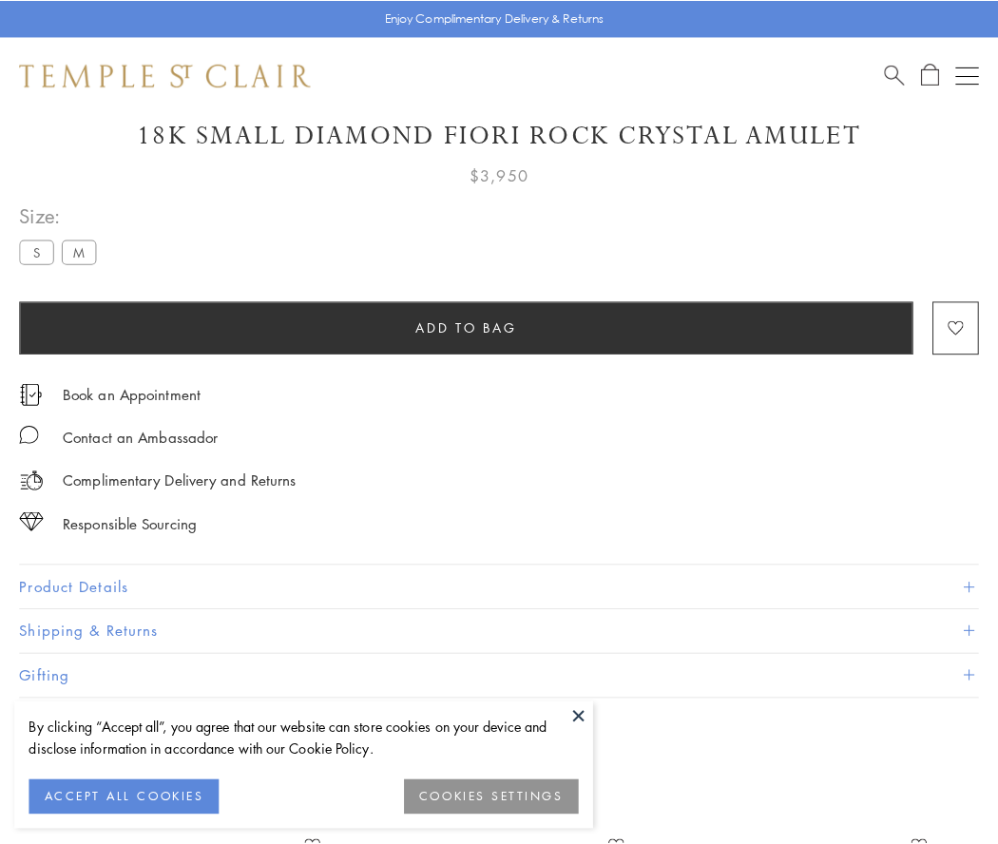
scroll to position [98, 0]
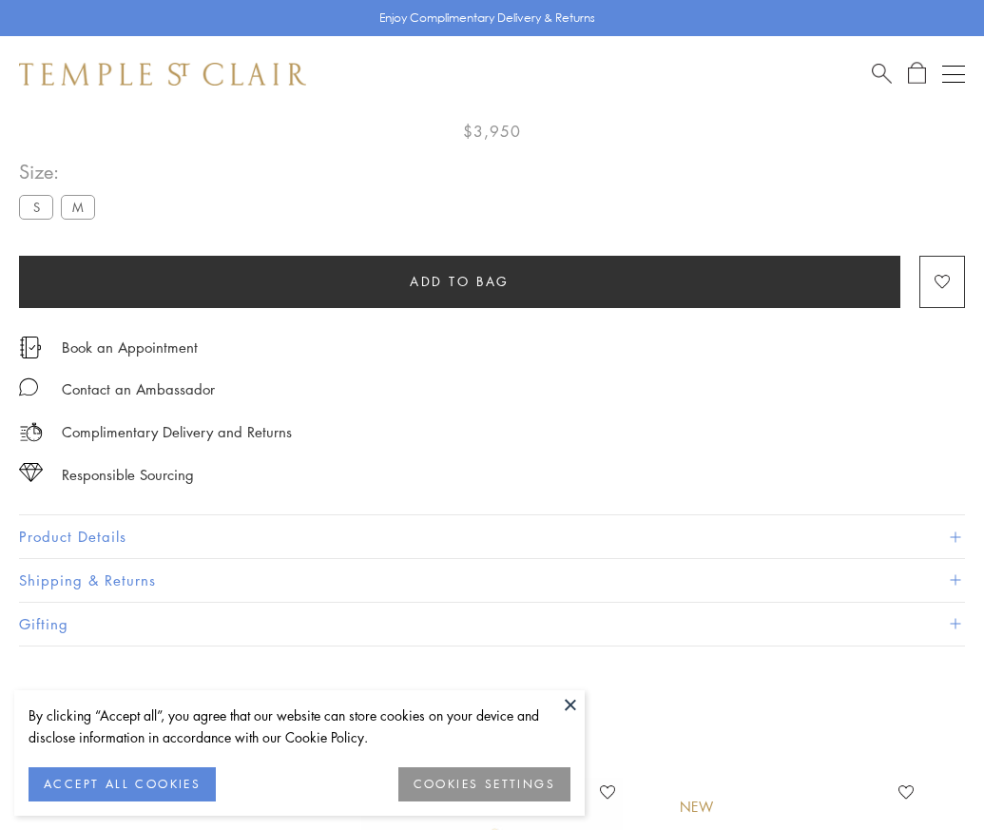
click at [459, 280] on span "Add to bag" at bounding box center [460, 281] width 100 height 21
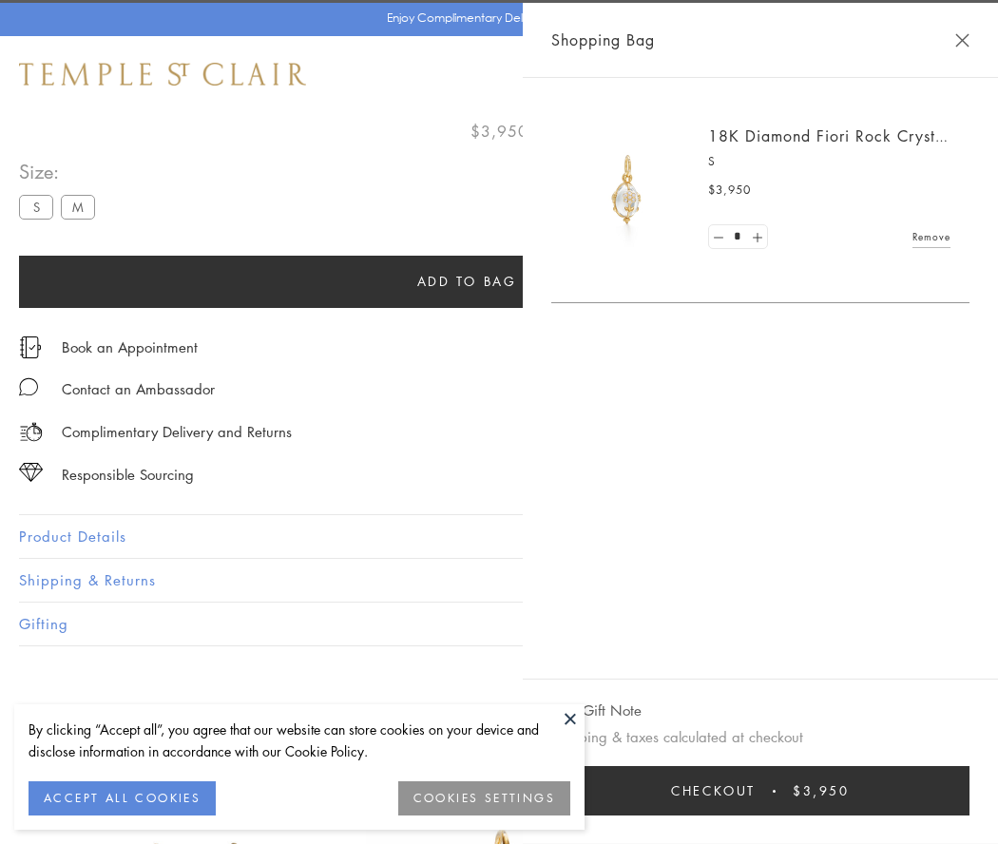
click at [795, 791] on button "Checkout $3,950" at bounding box center [760, 790] width 418 height 49
